Goal: Task Accomplishment & Management: Manage account settings

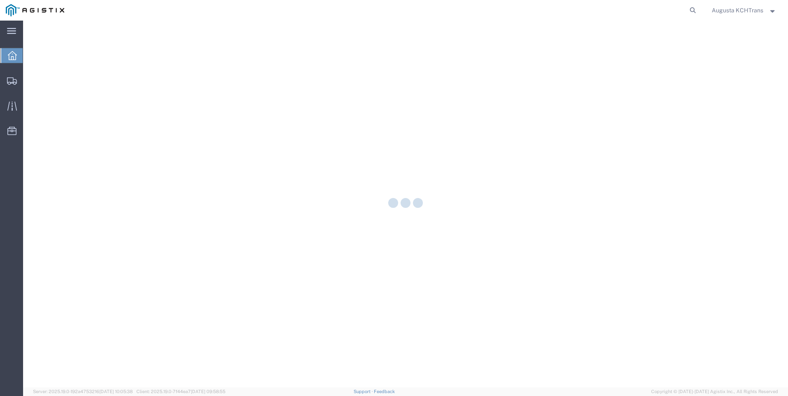
click at [12, 57] on icon at bounding box center [12, 55] width 9 height 9
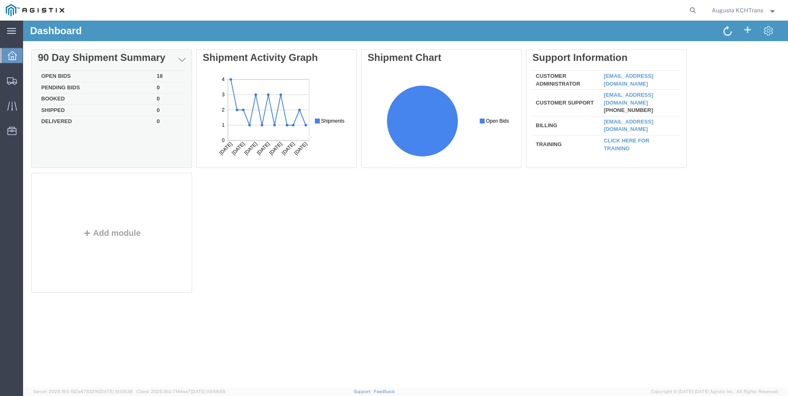
click at [55, 75] on td "Open Bids" at bounding box center [95, 77] width 115 height 12
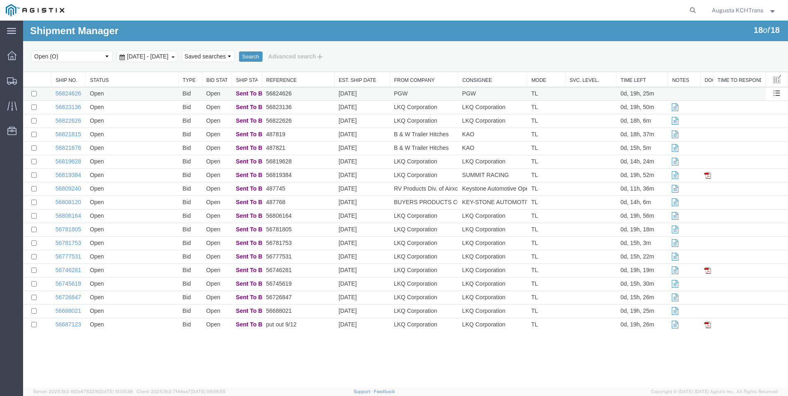
click at [138, 94] on td "Open" at bounding box center [132, 94] width 93 height 14
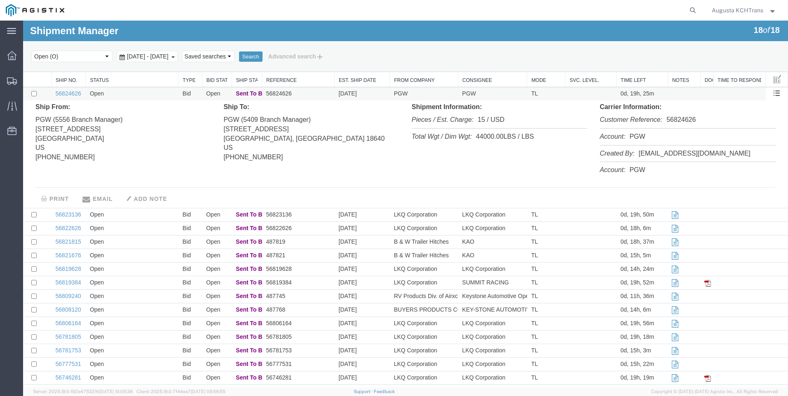
click at [133, 96] on td "Open" at bounding box center [132, 94] width 93 height 14
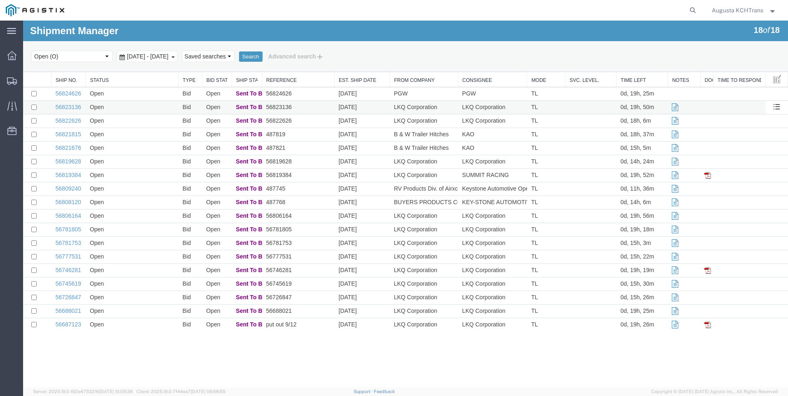
click at [151, 108] on td "Open" at bounding box center [132, 108] width 93 height 14
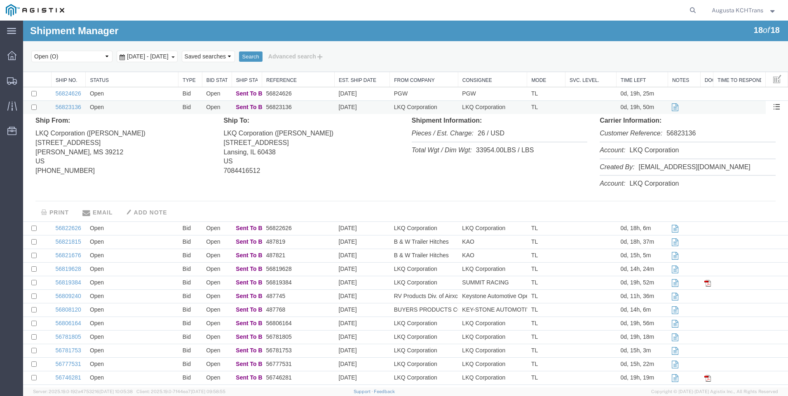
click at [151, 109] on td "Open" at bounding box center [132, 108] width 93 height 14
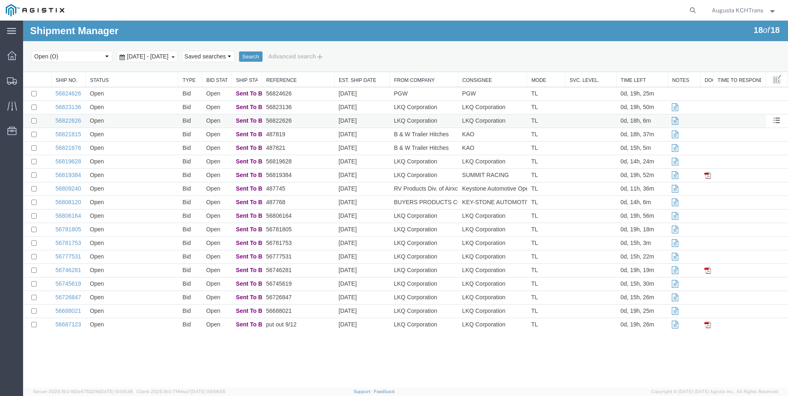
click at [158, 127] on td "Open" at bounding box center [132, 122] width 93 height 14
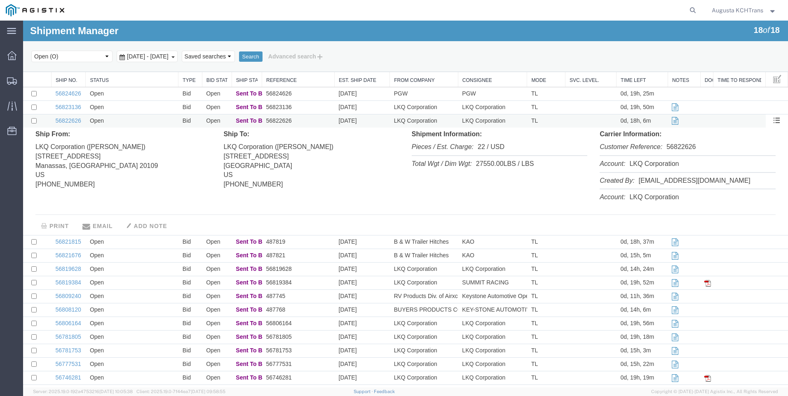
click at [158, 123] on td "Open" at bounding box center [132, 122] width 93 height 14
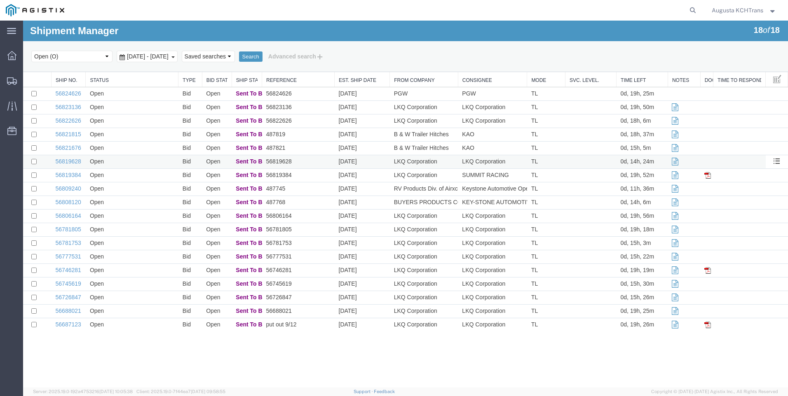
click at [155, 158] on td "Open" at bounding box center [132, 162] width 93 height 14
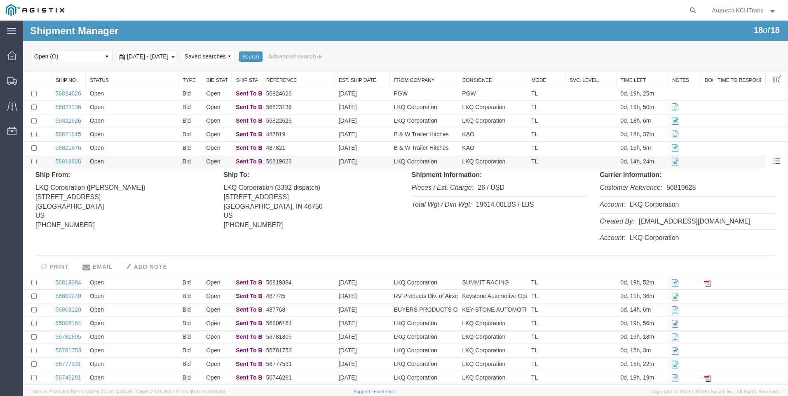
click at [159, 164] on td "Open" at bounding box center [132, 162] width 93 height 14
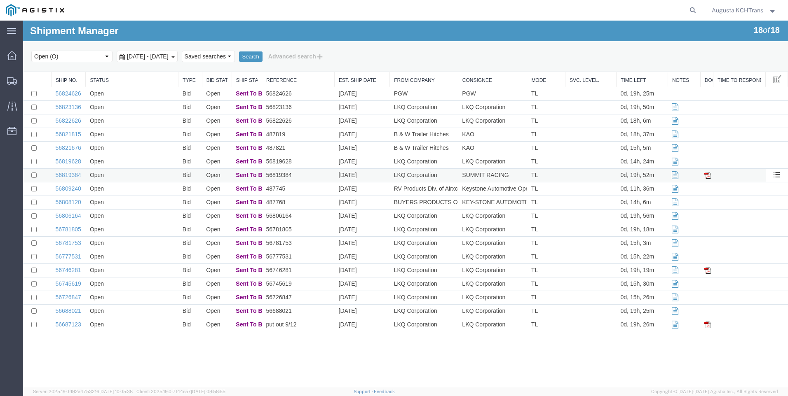
click at [164, 178] on td "Open" at bounding box center [132, 176] width 93 height 14
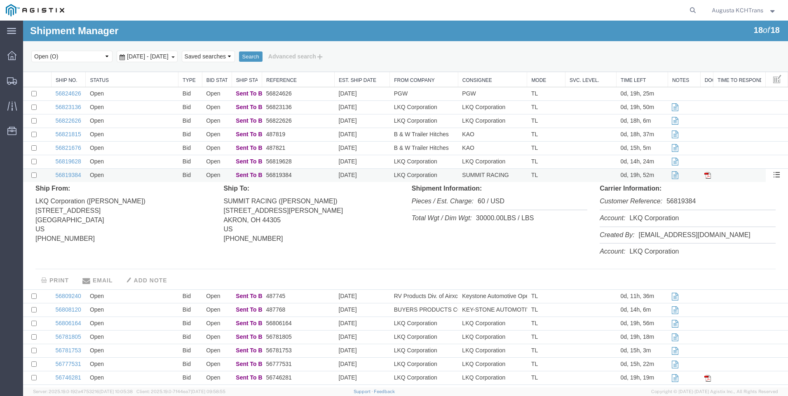
click at [165, 178] on td "Open" at bounding box center [132, 176] width 93 height 14
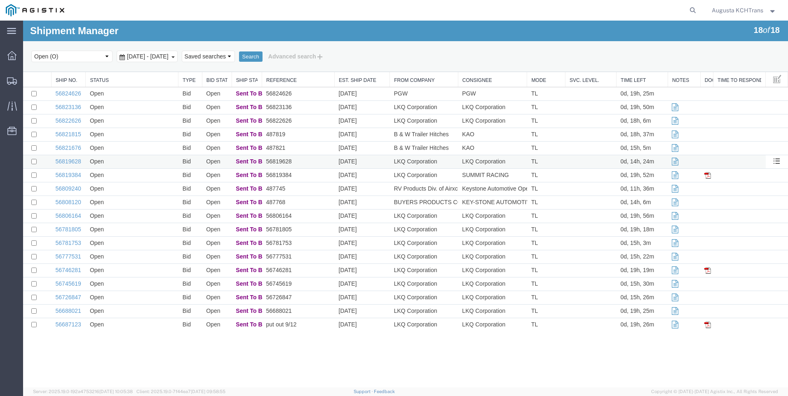
click at [164, 163] on td "Open" at bounding box center [132, 162] width 93 height 14
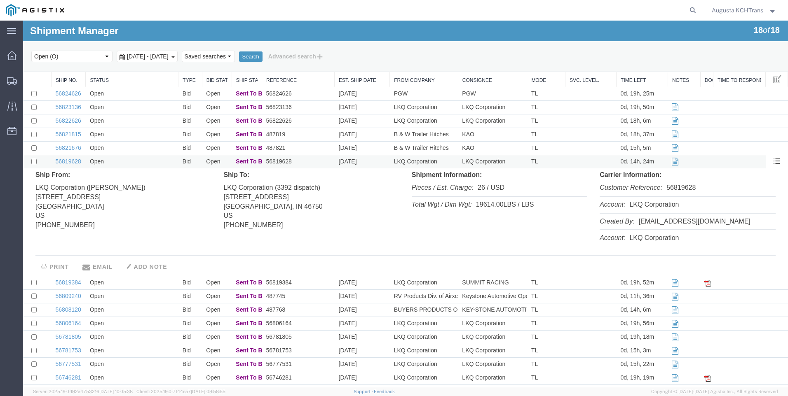
click at [164, 163] on td "Open" at bounding box center [132, 162] width 93 height 14
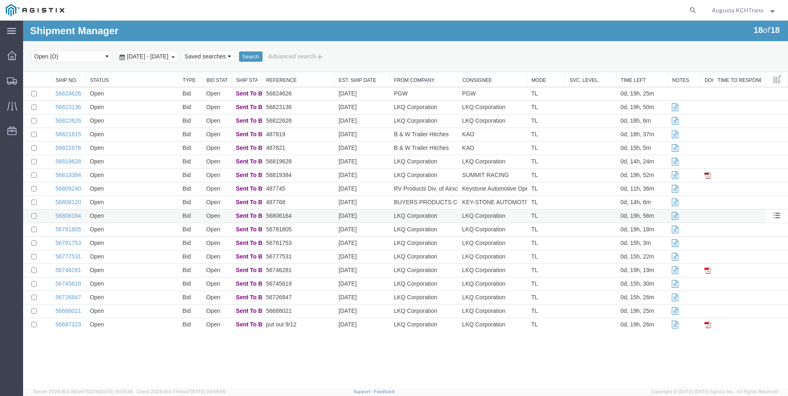
click at [166, 218] on td "Open" at bounding box center [132, 217] width 93 height 14
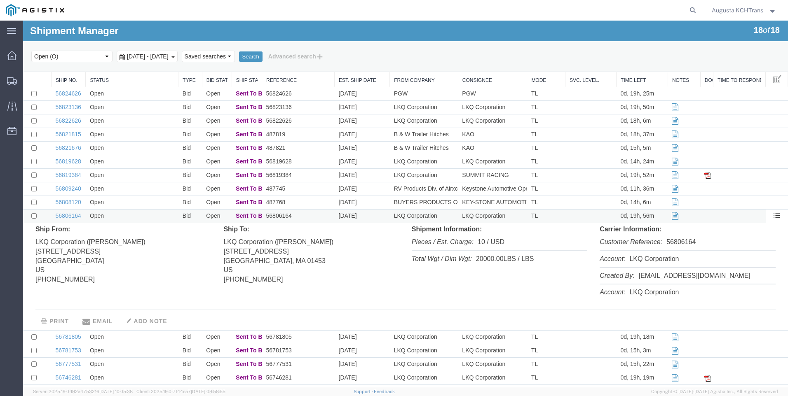
click at [166, 218] on td "Open" at bounding box center [132, 217] width 93 height 14
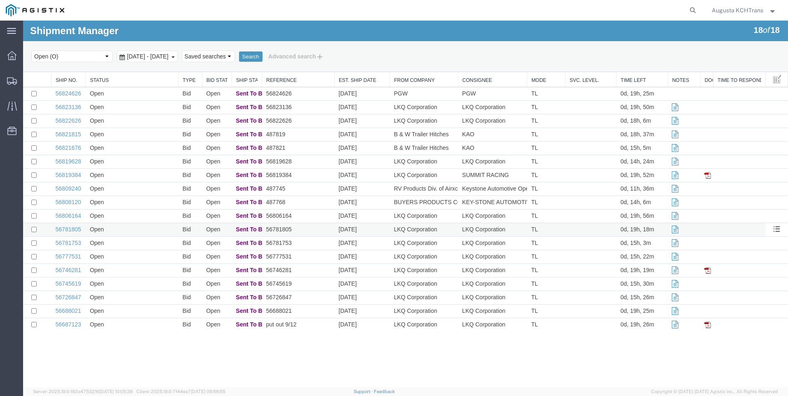
click at [164, 233] on td "Open" at bounding box center [132, 230] width 93 height 14
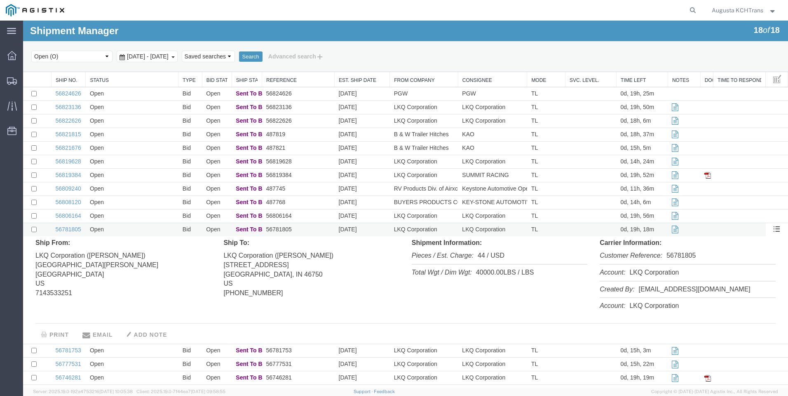
click at [162, 229] on td "Open" at bounding box center [132, 230] width 93 height 14
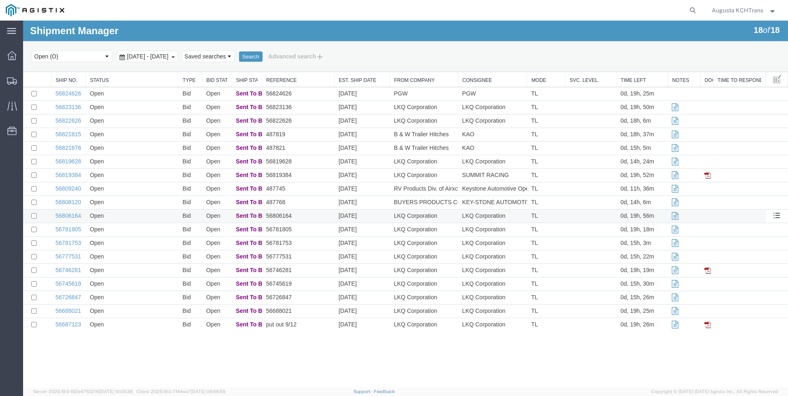
click at [156, 210] on td "Open" at bounding box center [132, 217] width 93 height 14
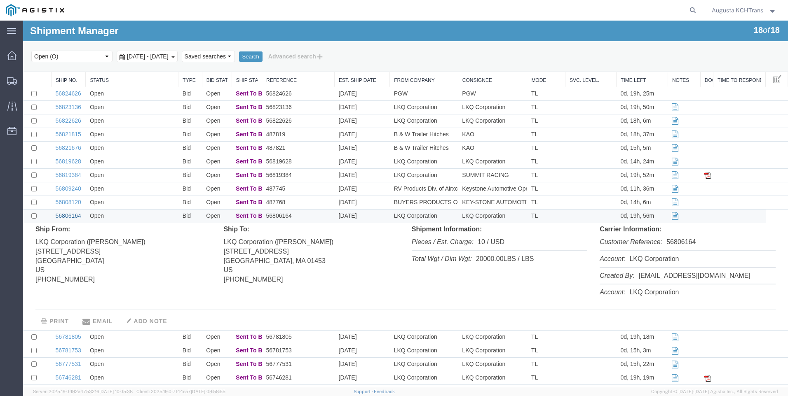
click at [74, 215] on link "56806164" at bounding box center [69, 216] width 26 height 7
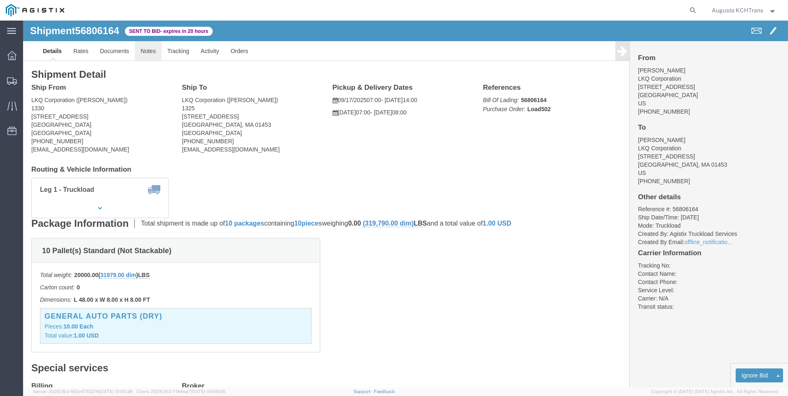
click link "Notes"
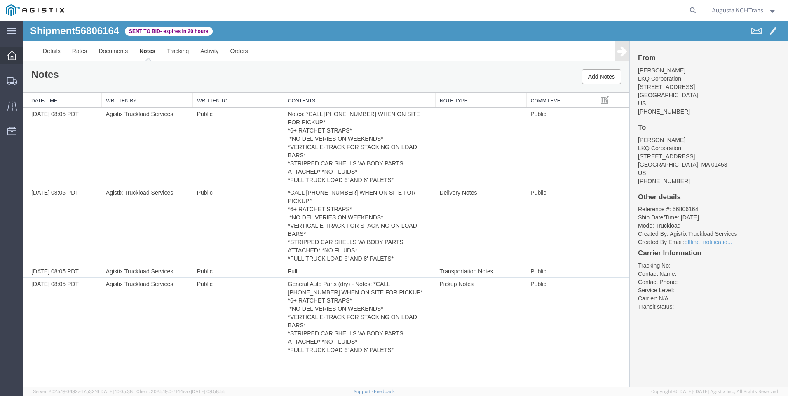
click at [12, 59] on icon at bounding box center [11, 55] width 9 height 9
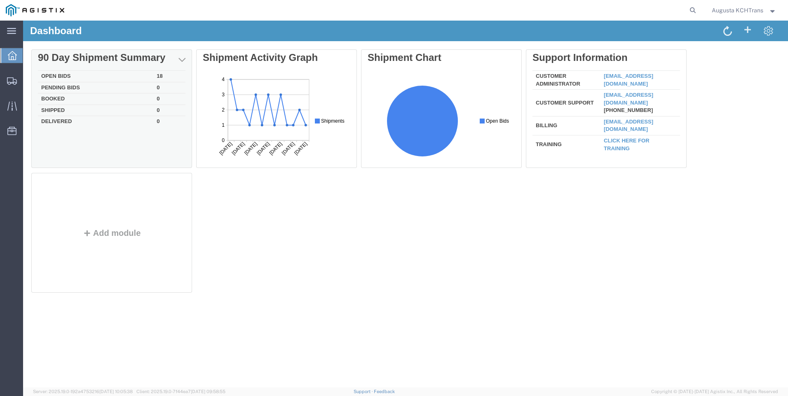
click at [51, 72] on td "Open Bids" at bounding box center [95, 77] width 115 height 12
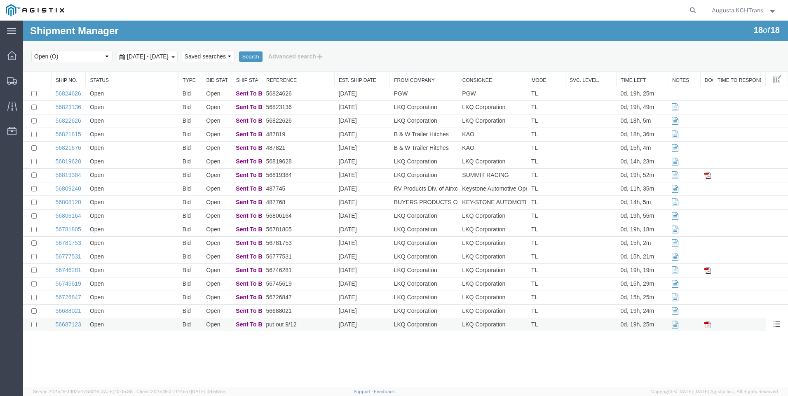
click at [132, 328] on td "Open" at bounding box center [132, 326] width 93 height 14
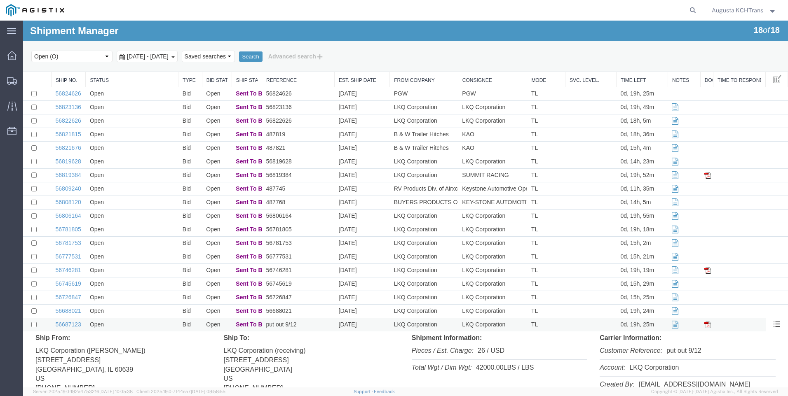
click at [131, 321] on td "Open" at bounding box center [132, 326] width 93 height 14
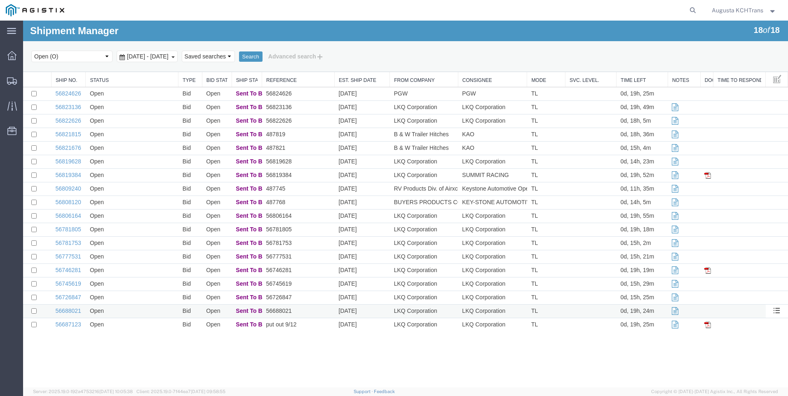
click at [129, 314] on td "Open" at bounding box center [132, 312] width 93 height 14
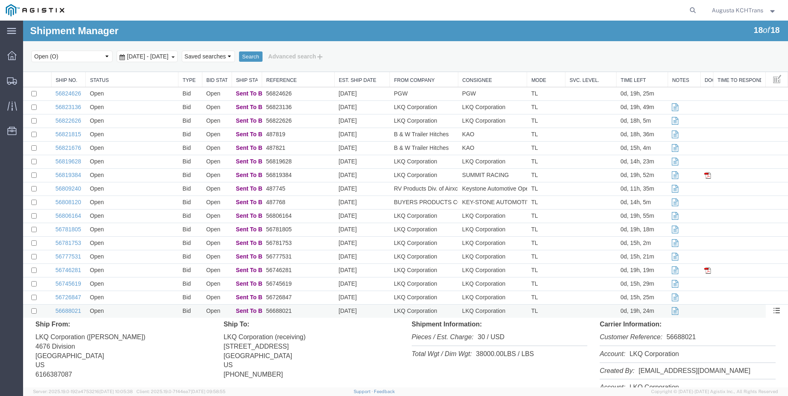
click at [129, 314] on td "Open" at bounding box center [132, 312] width 93 height 14
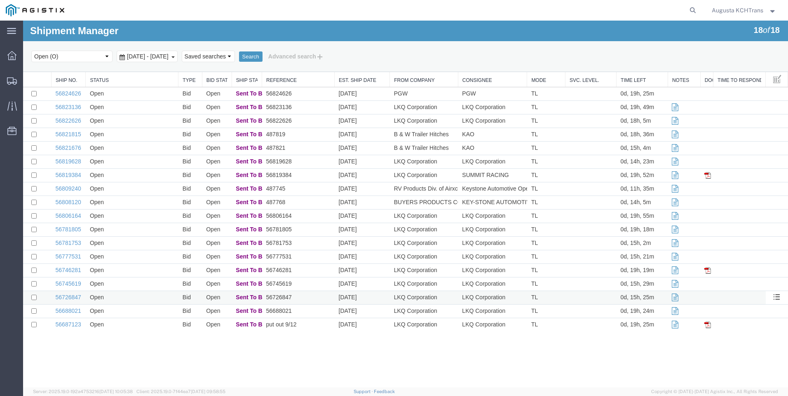
click at [124, 297] on td "Open" at bounding box center [132, 298] width 93 height 14
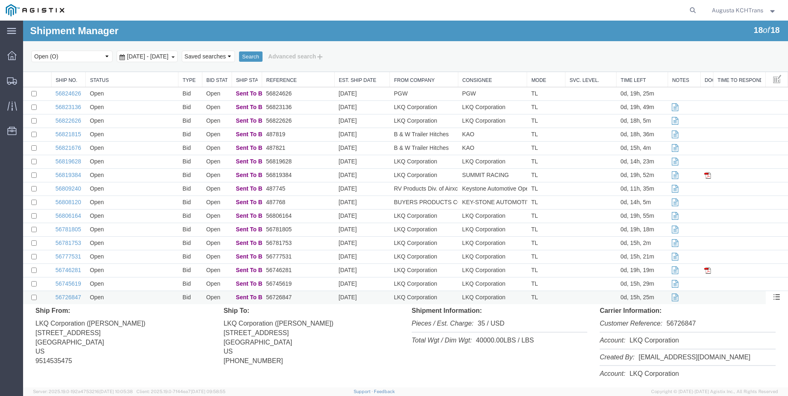
click at [124, 297] on td "Open" at bounding box center [132, 298] width 93 height 14
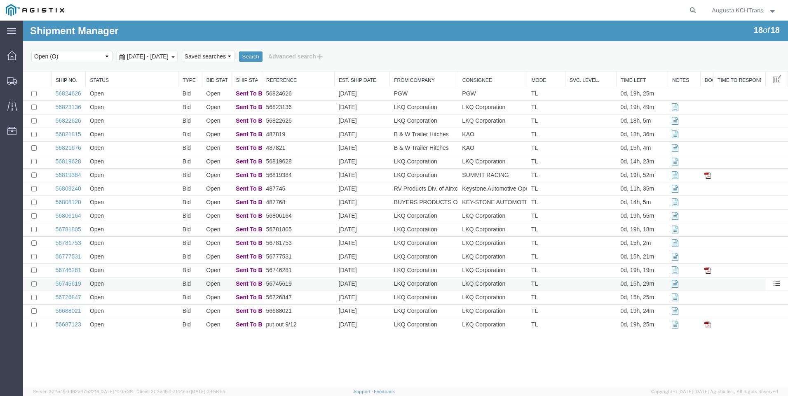
click at [126, 283] on td "Open" at bounding box center [132, 285] width 93 height 14
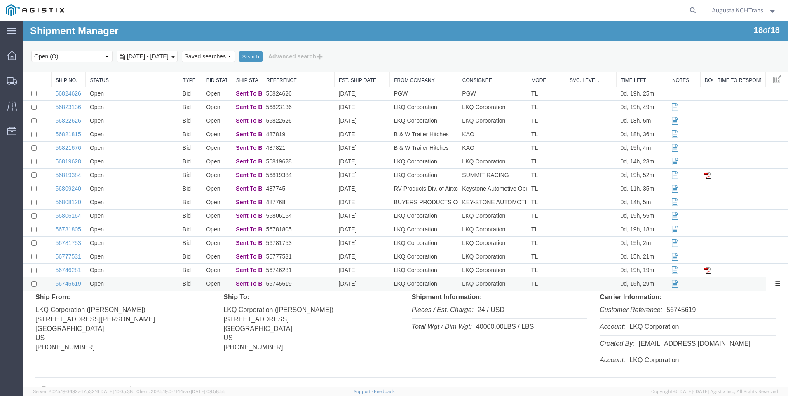
click at [126, 283] on td "Open" at bounding box center [132, 285] width 93 height 14
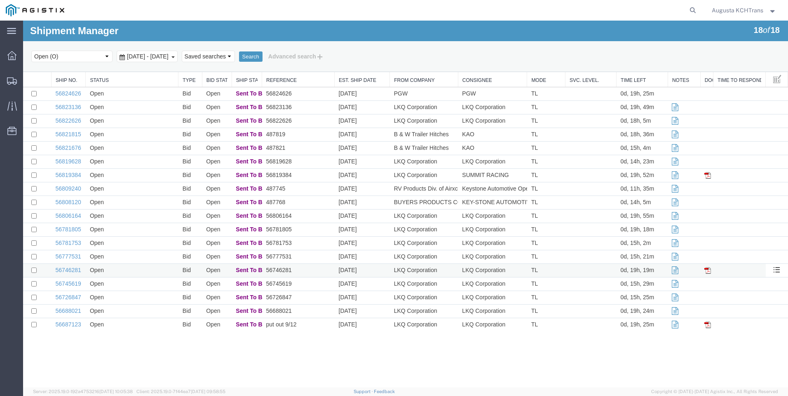
click at [120, 272] on td "Open" at bounding box center [132, 271] width 93 height 14
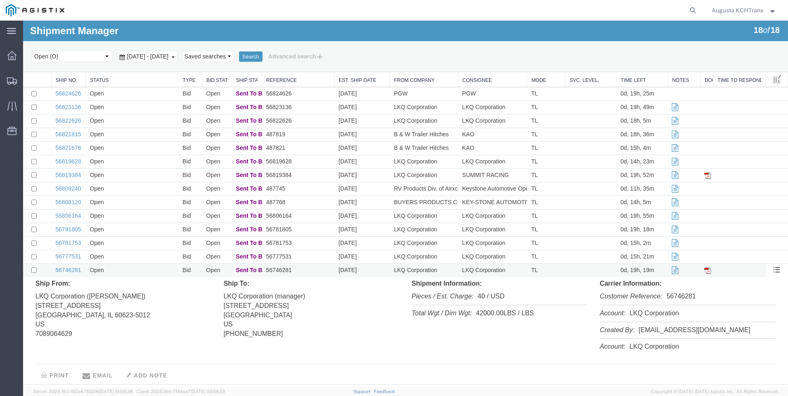
click at [123, 274] on td "Open" at bounding box center [132, 271] width 93 height 14
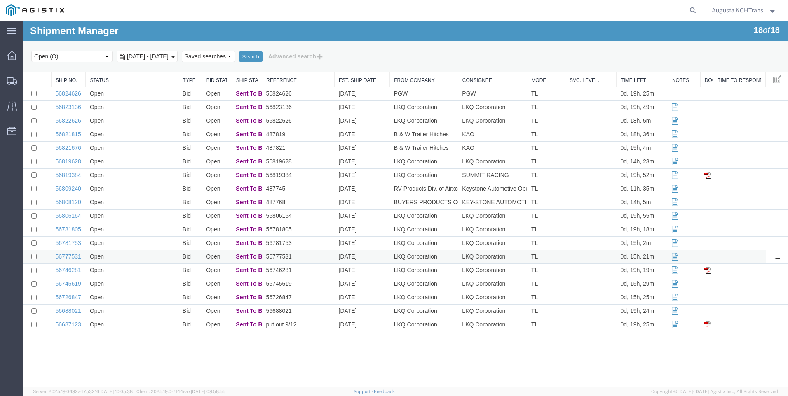
click at [131, 261] on td "Open" at bounding box center [132, 258] width 93 height 14
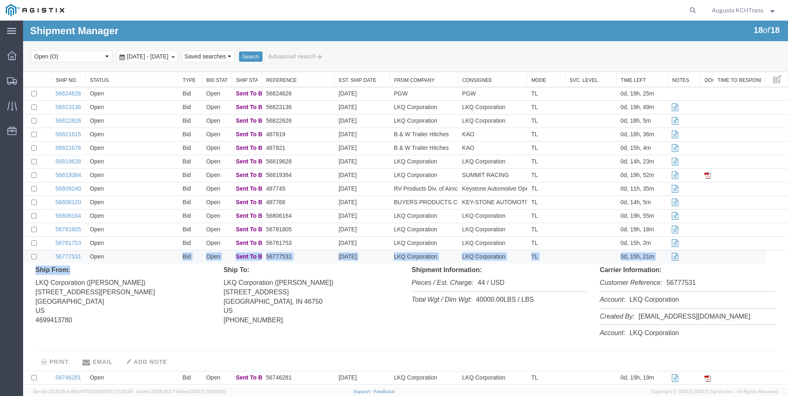
click at [155, 273] on tbody "56824626 Open Bid Open Sent To Bid 56824626 [DATE] PGW PGW TL 0d, 19h, 25m Bid/…" at bounding box center [405, 263] width 765 height 352
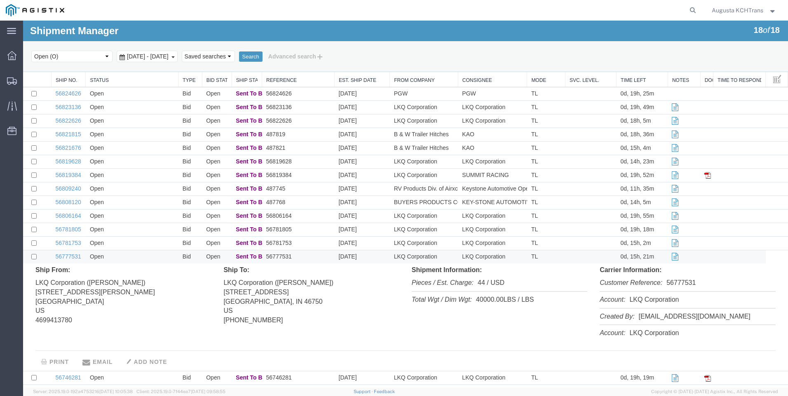
click at [99, 50] on div "Select status Active (AC, O, P) All Approved Awaiting Confirmation (AC) Booked …" at bounding box center [405, 56] width 748 height 14
click at [142, 257] on td "Open" at bounding box center [132, 258] width 93 height 14
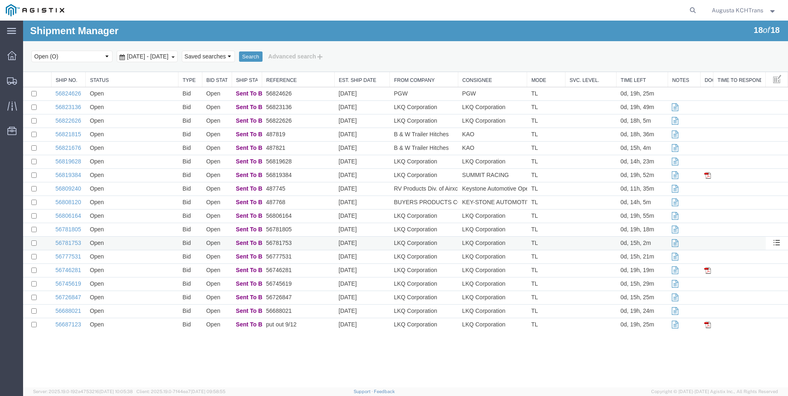
click at [138, 245] on td "Open" at bounding box center [132, 244] width 93 height 14
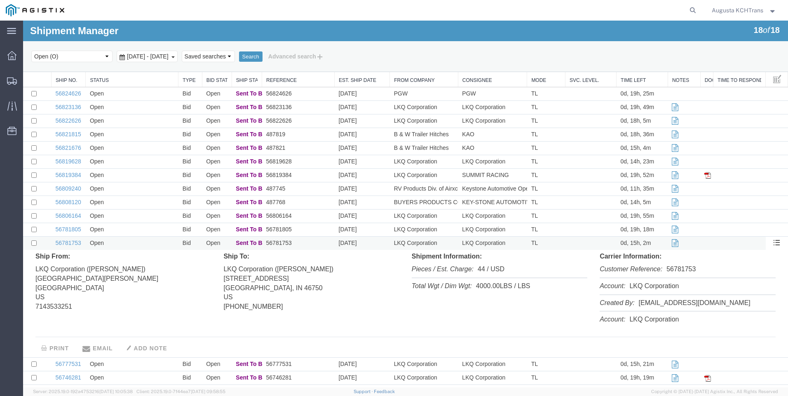
click at [137, 244] on td "Open" at bounding box center [132, 244] width 93 height 14
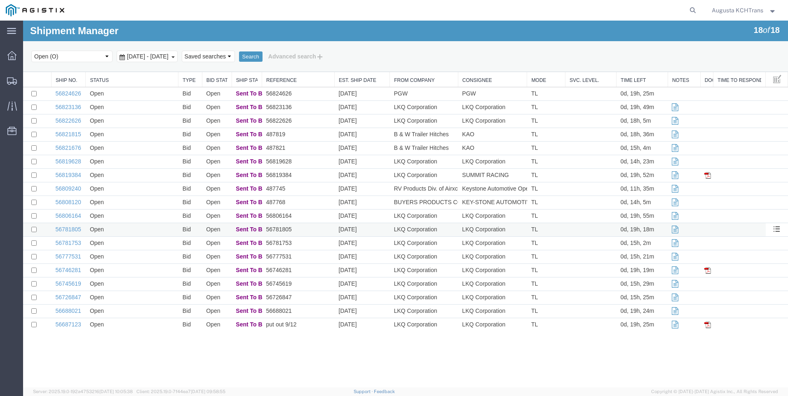
click at [128, 228] on td "Open" at bounding box center [132, 230] width 93 height 14
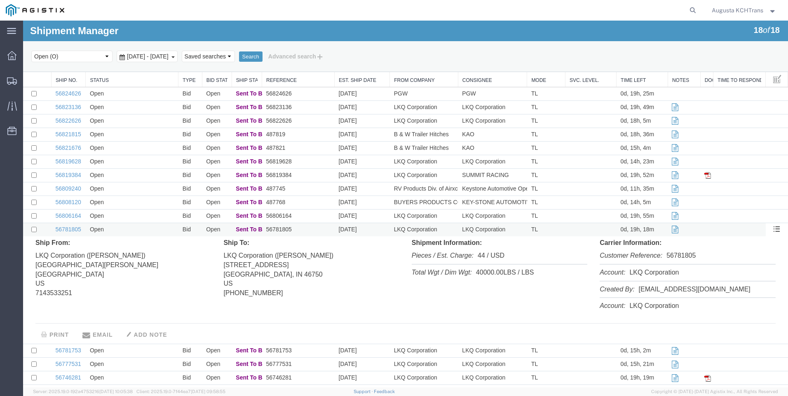
click at [138, 226] on td "Open" at bounding box center [132, 230] width 93 height 14
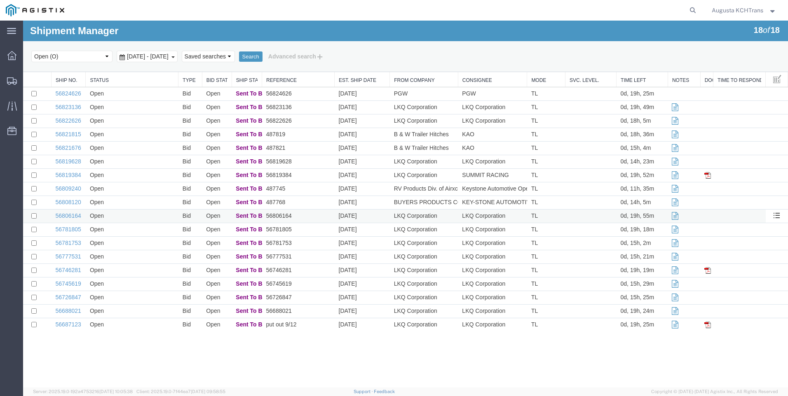
click at [133, 216] on td "Open" at bounding box center [132, 217] width 93 height 14
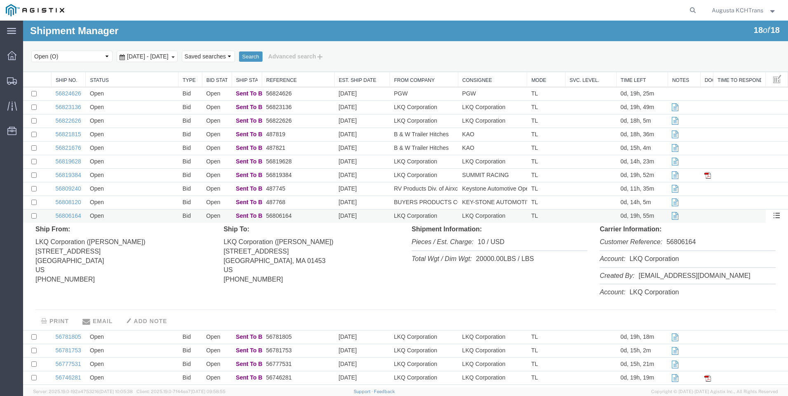
click at [133, 216] on td "Open" at bounding box center [132, 217] width 93 height 14
